Goal: Task Accomplishment & Management: Use online tool/utility

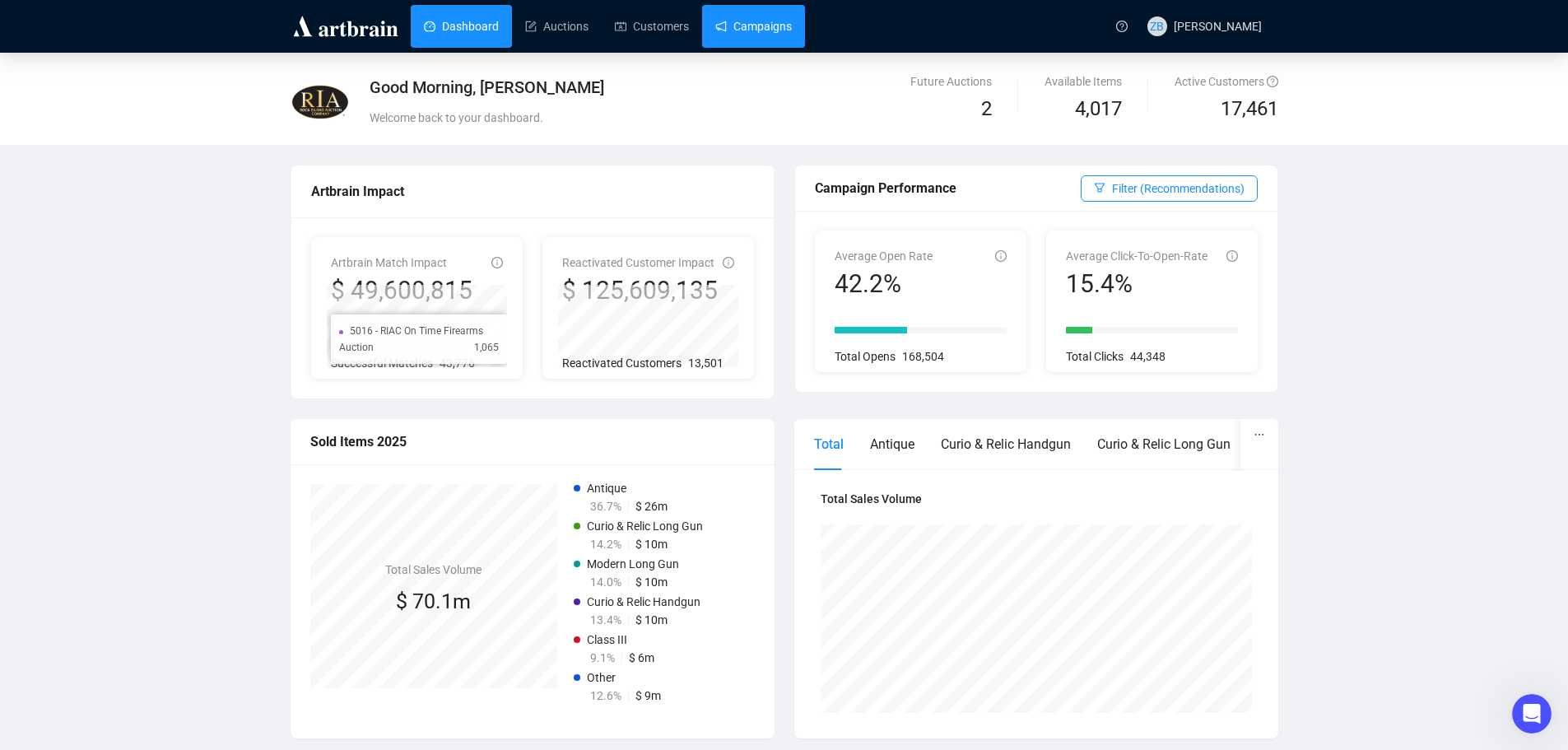
click at [736, 22] on link "Campaigns" at bounding box center [753, 26] width 77 height 43
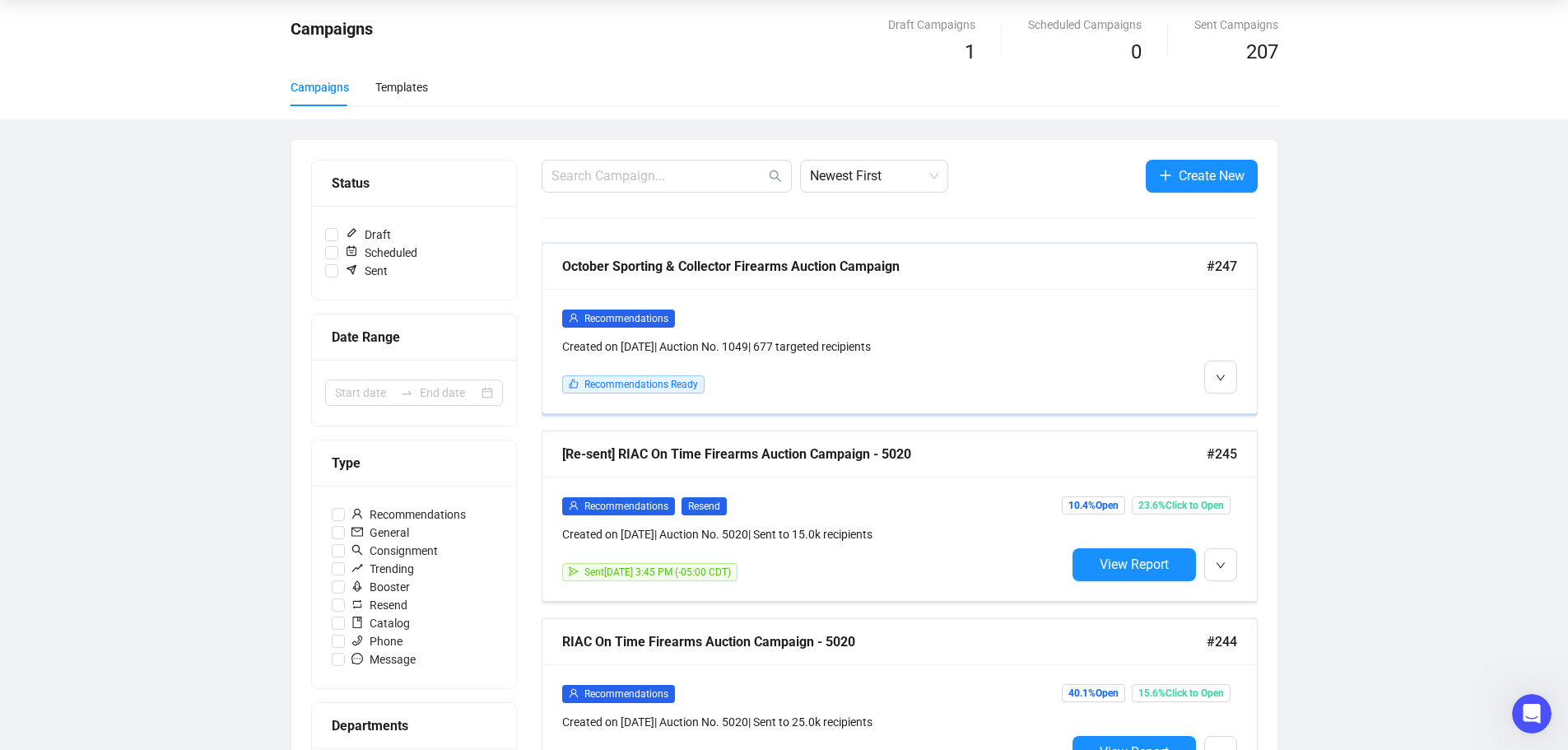
scroll to position [164, 0]
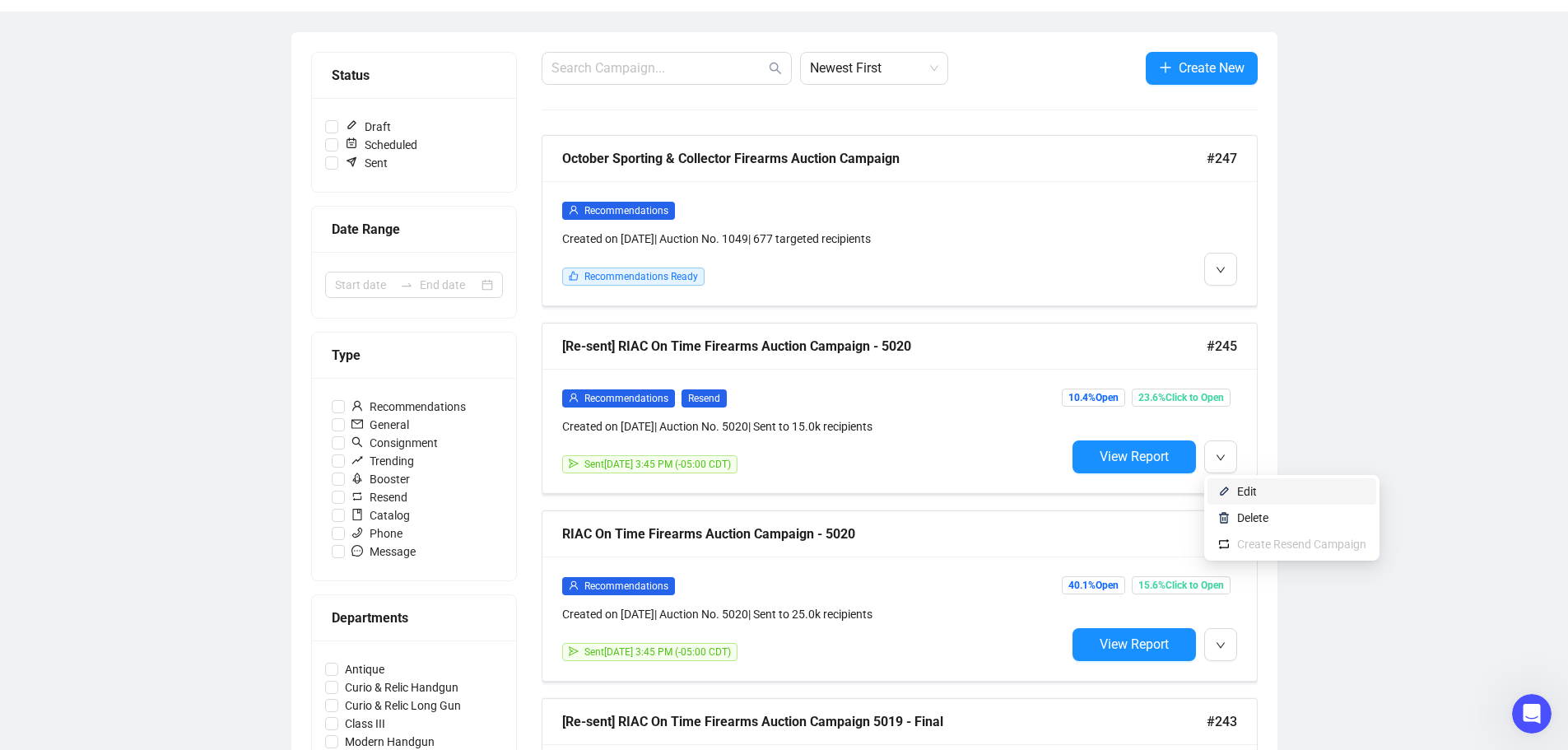
click at [1247, 488] on span "Edit" at bounding box center [1247, 491] width 19 height 14
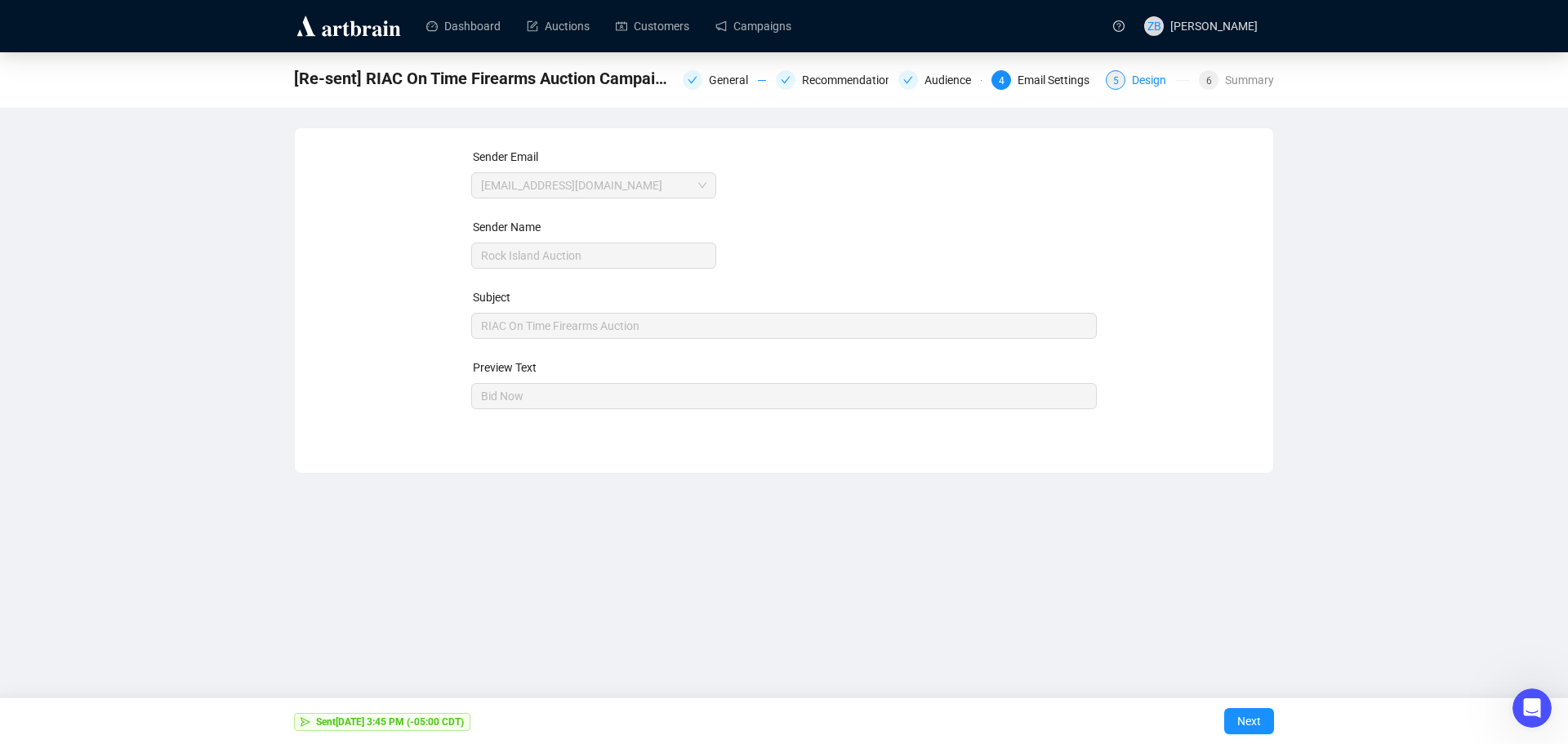
click at [1139, 82] on div "Design" at bounding box center [1154, 80] width 44 height 19
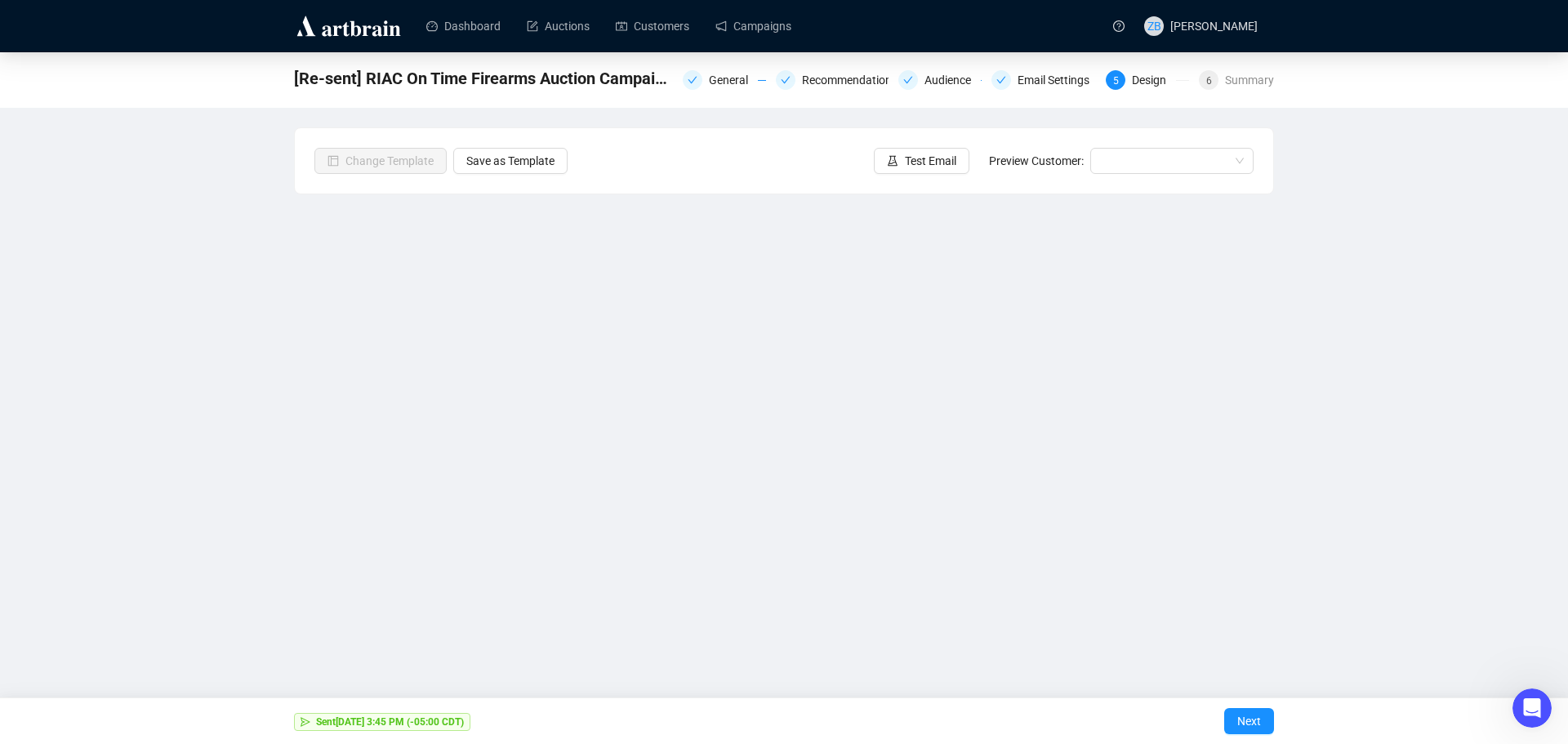
click at [158, 235] on div "[Re-sent] RIAC On Time Firearms Auction Campaign - 5020 General Recommendations…" at bounding box center [784, 353] width 1568 height 603
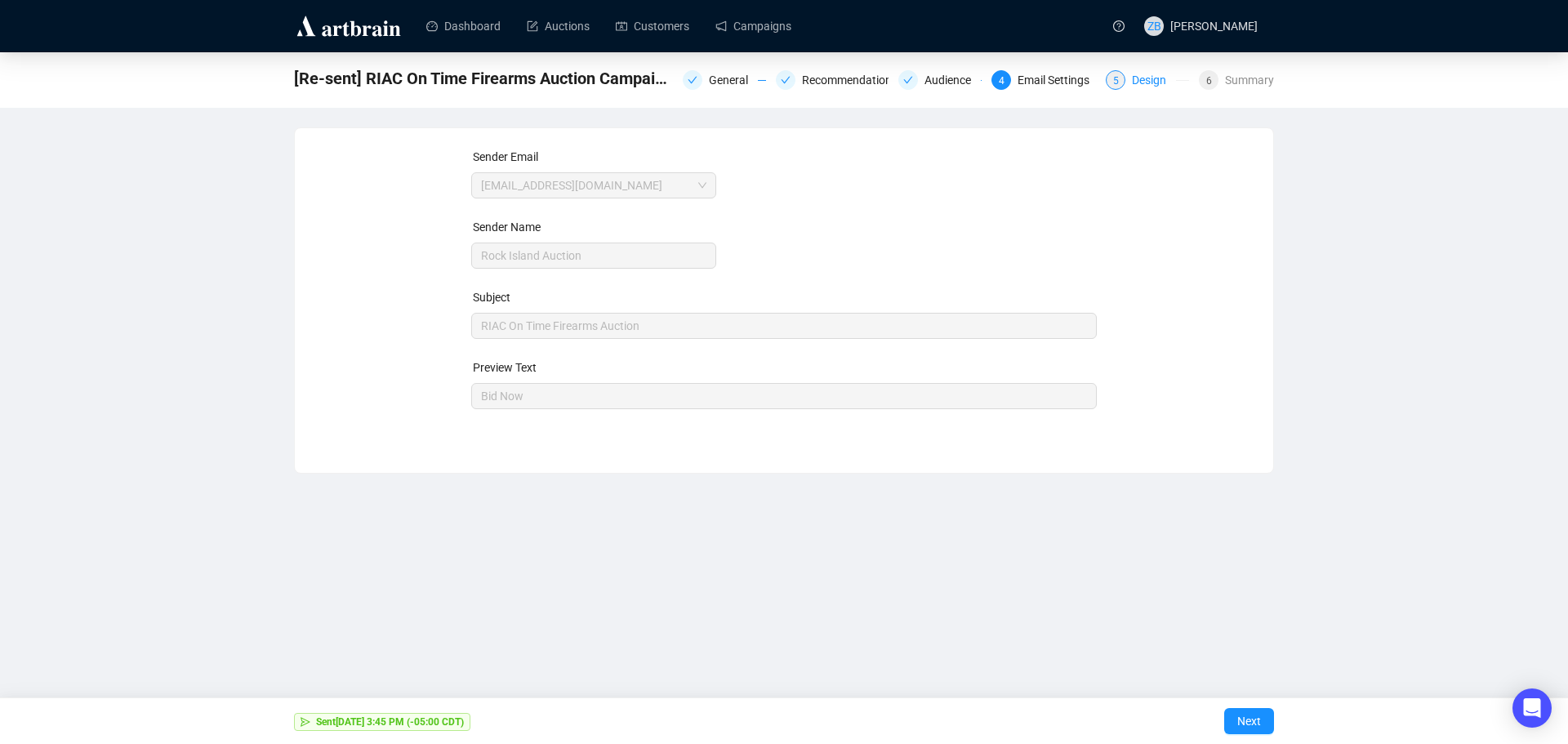
click at [1144, 73] on div "Design" at bounding box center [1154, 80] width 44 height 19
click at [1149, 84] on div "Design" at bounding box center [1154, 80] width 44 height 19
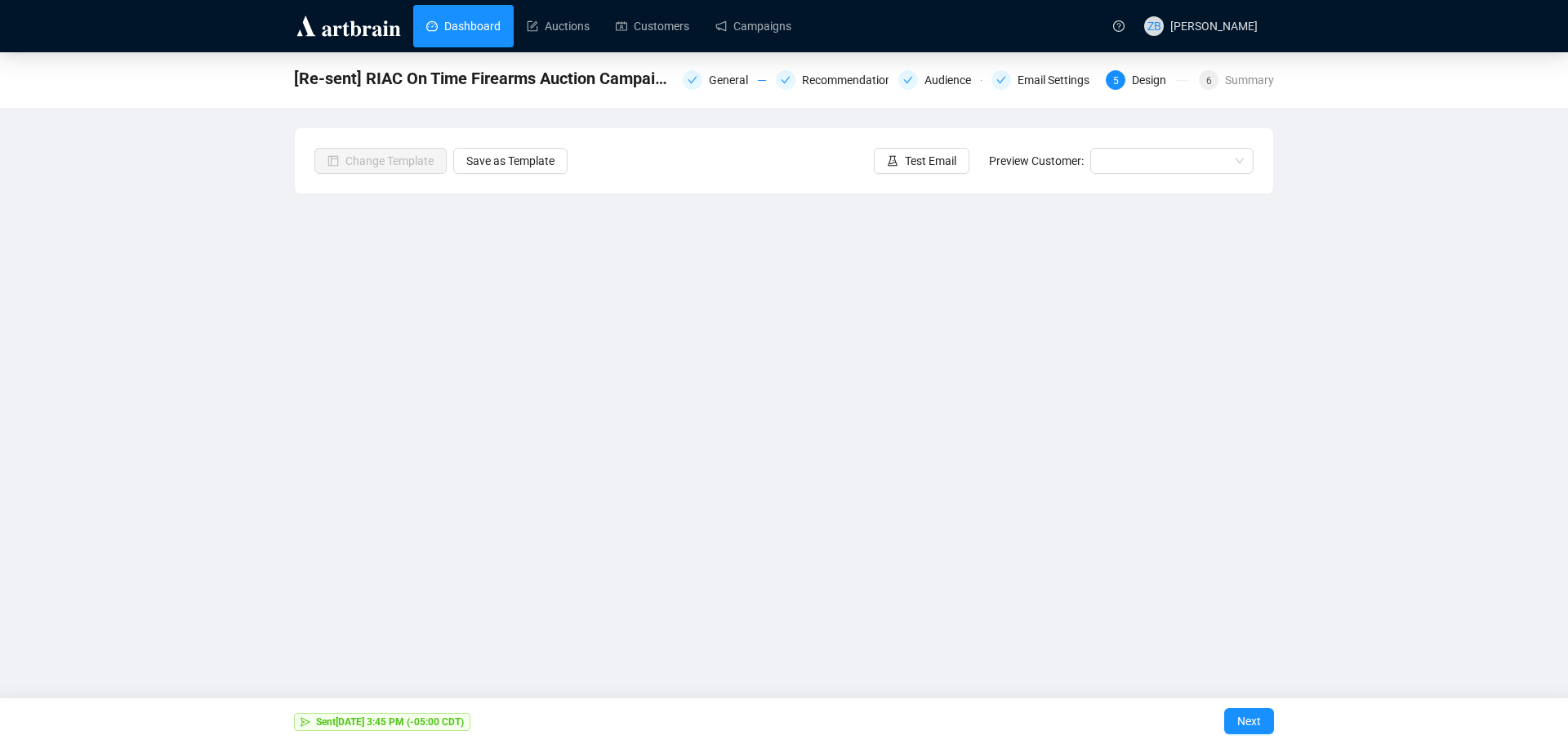
click at [466, 35] on link "Dashboard" at bounding box center [463, 26] width 74 height 42
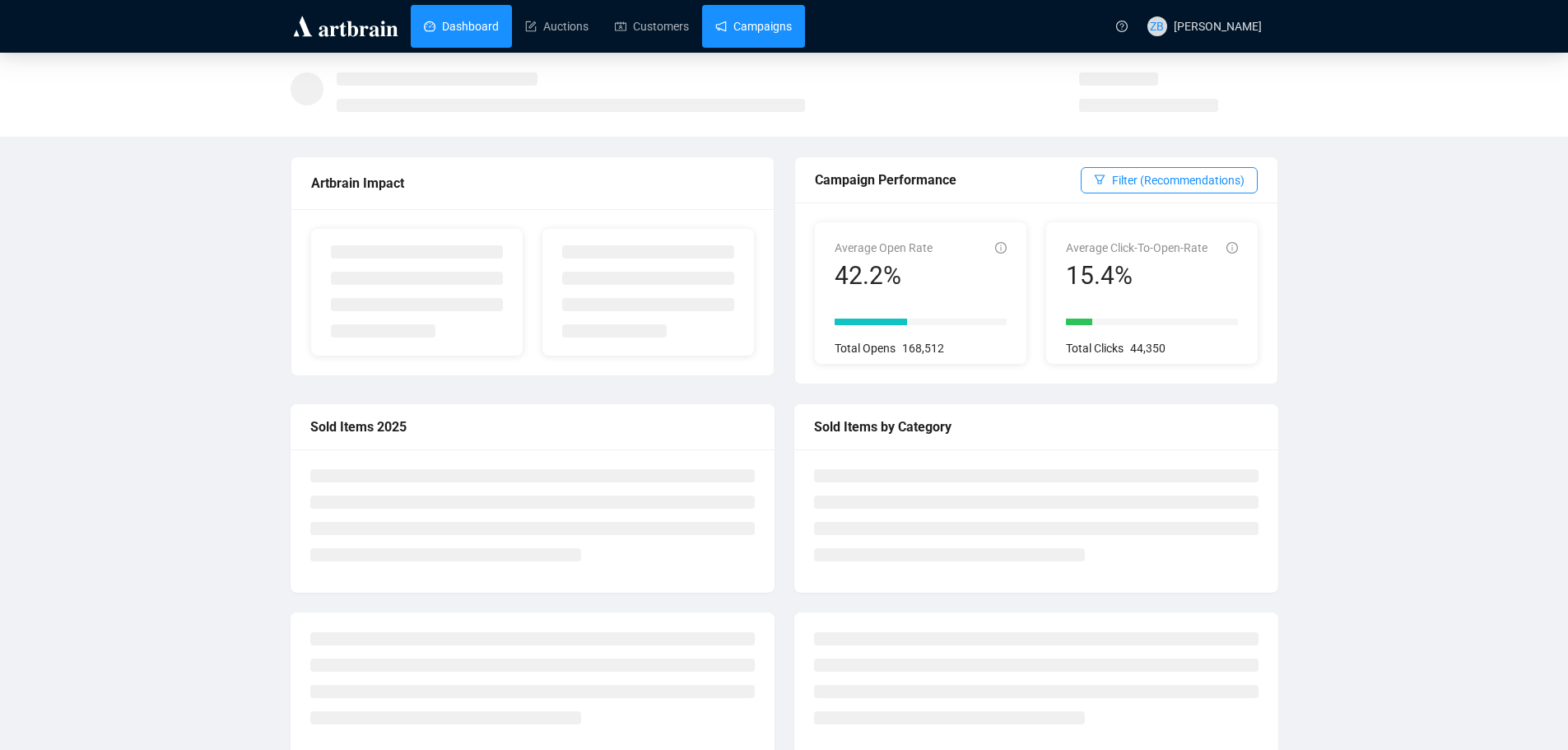
click at [778, 26] on link "Campaigns" at bounding box center [753, 26] width 77 height 43
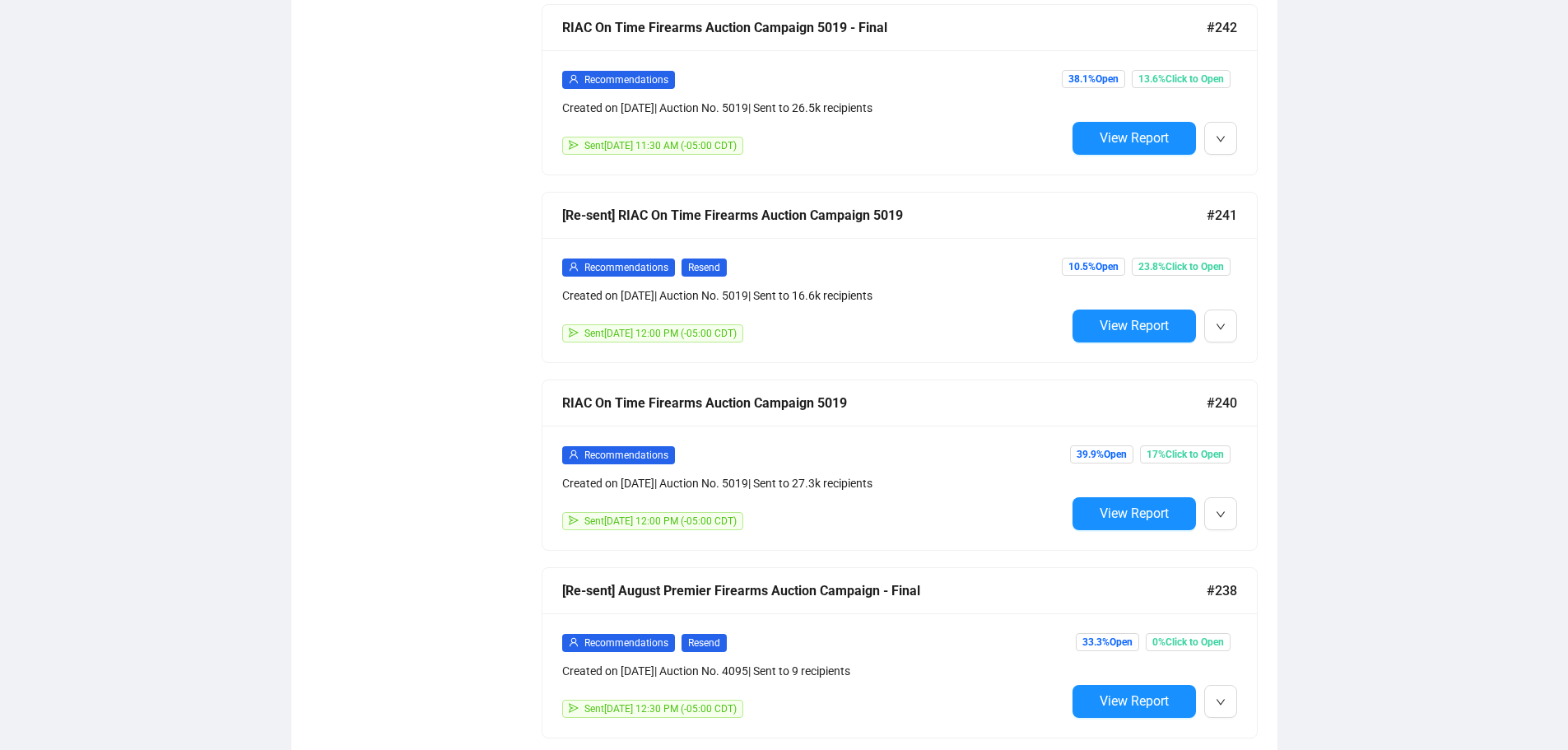
scroll to position [1108, 0]
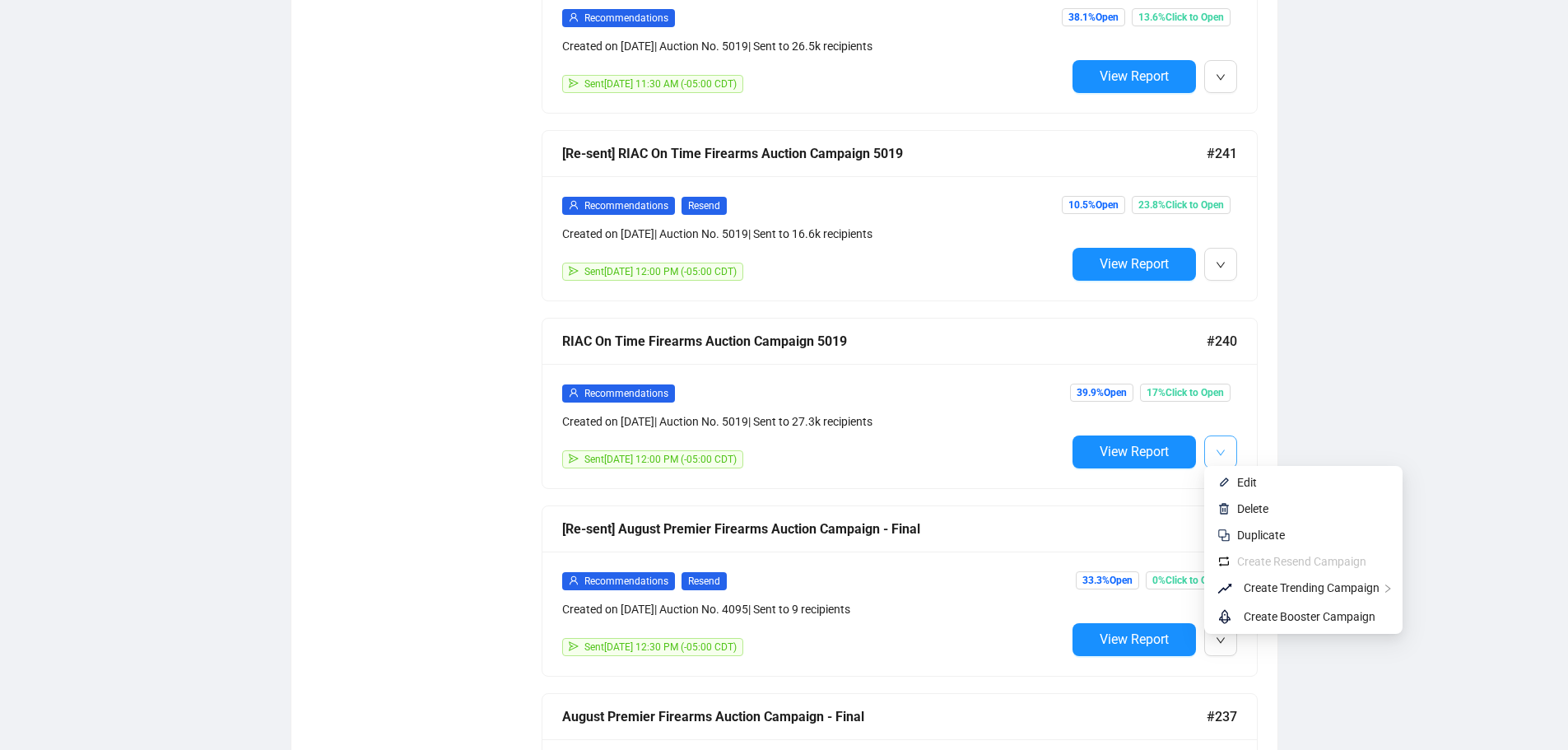
click at [1221, 447] on icon "down" at bounding box center [1221, 452] width 10 height 10
click at [1258, 483] on span "Edit" at bounding box center [1313, 482] width 153 height 18
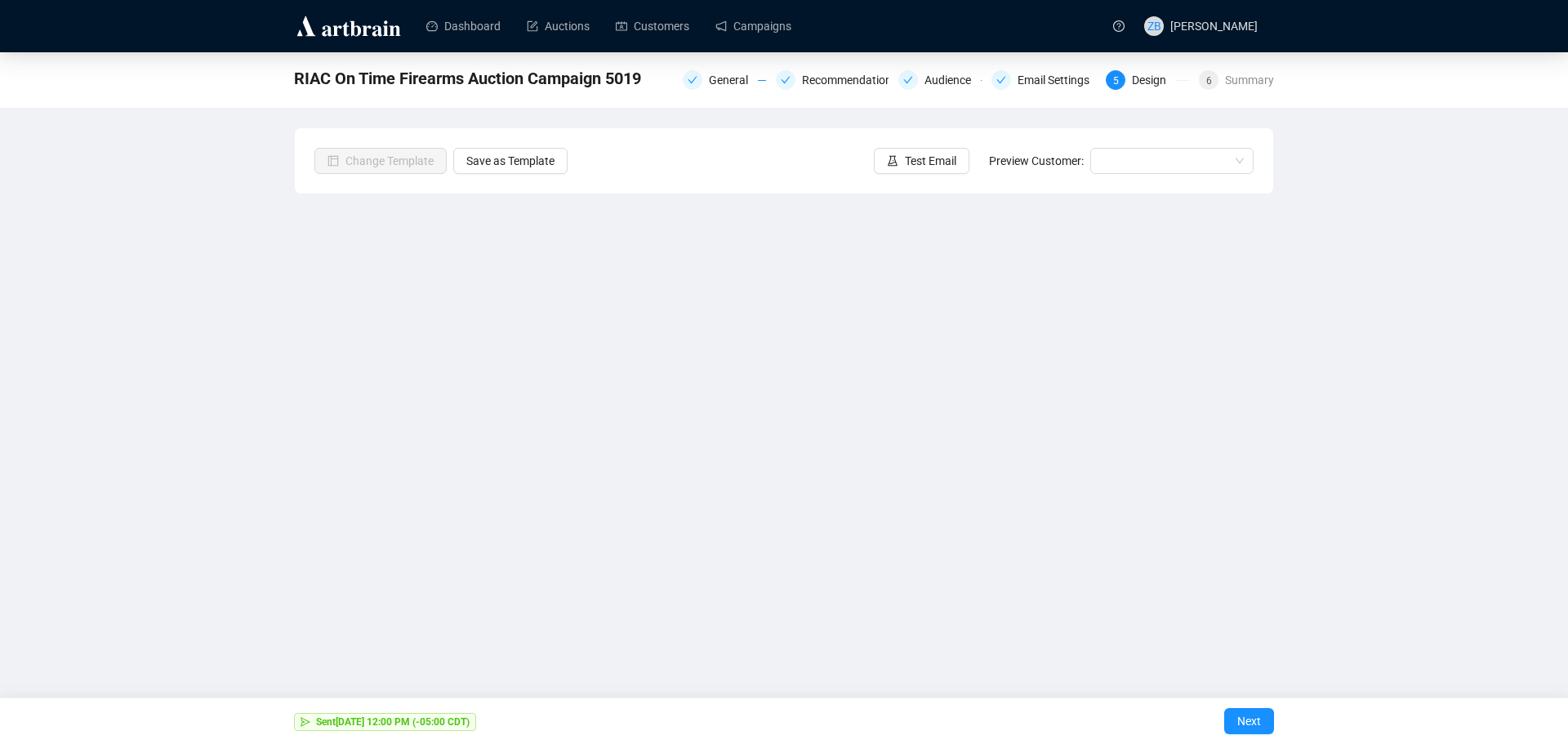
click at [151, 256] on div "RIAC On Time Firearms Auction Campaign 5019 General Recommendations Audience Em…" at bounding box center [784, 353] width 1568 height 603
click at [1358, 326] on div "RIAC On Time Firearms Auction Campaign 5019 General Recommendations Audience Em…" at bounding box center [784, 353] width 1568 height 603
click at [208, 262] on div "RIAC On Time Firearms Auction Campaign 5019 General Recommendations Audience Em…" at bounding box center [784, 353] width 1568 height 603
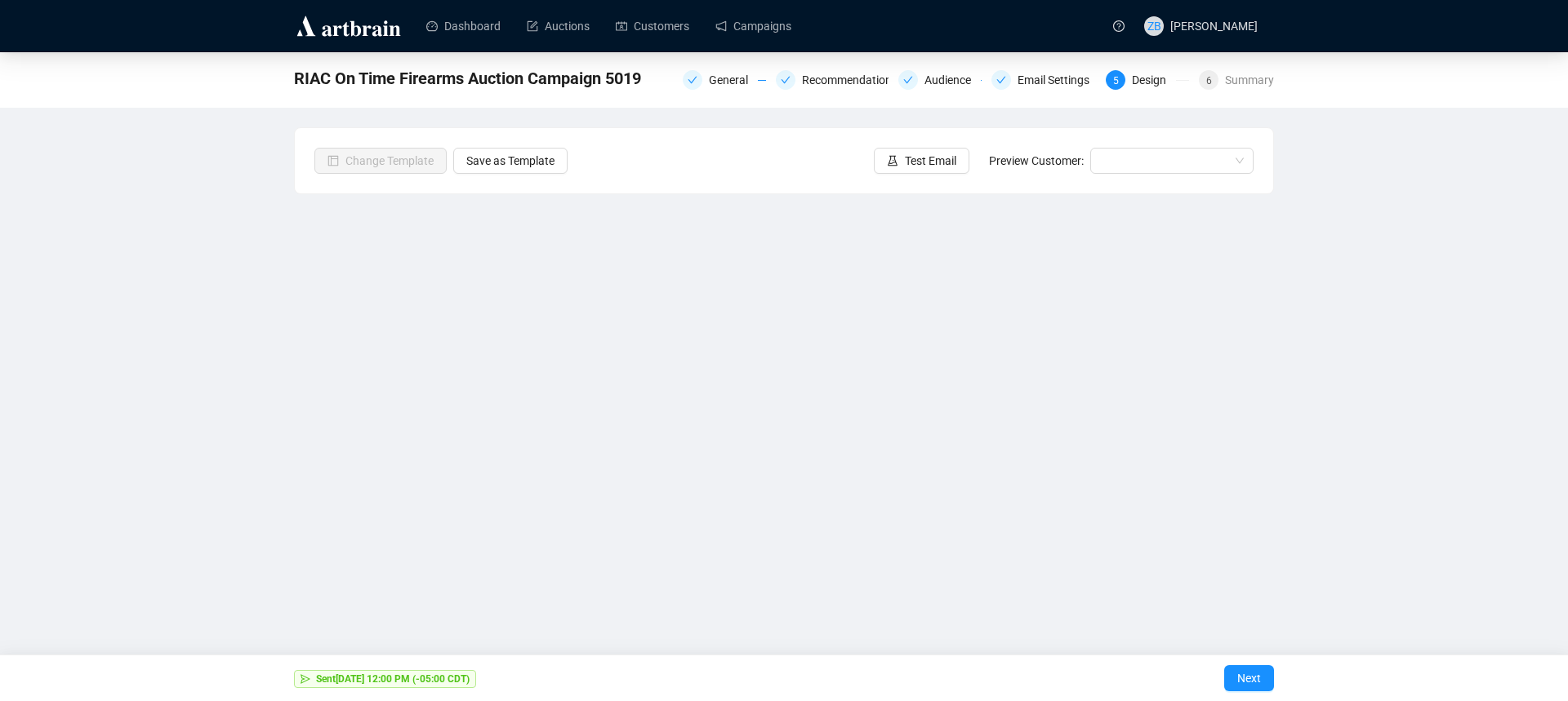
click at [134, 238] on div "RIAC On Time Firearms Auction Campaign 5019 General Recommendations Audience Em…" at bounding box center [784, 340] width 1568 height 577
